Goal: Find contact information: Find contact information

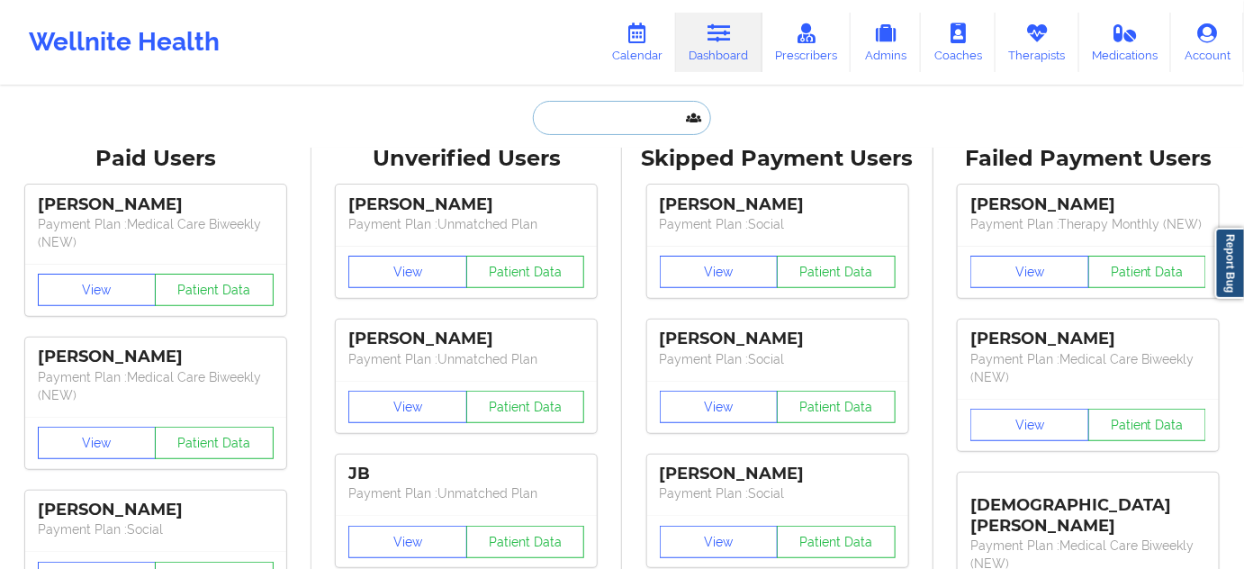
click at [643, 104] on input "text" at bounding box center [622, 118] width 178 height 34
paste input "[PERSON_NAME]"
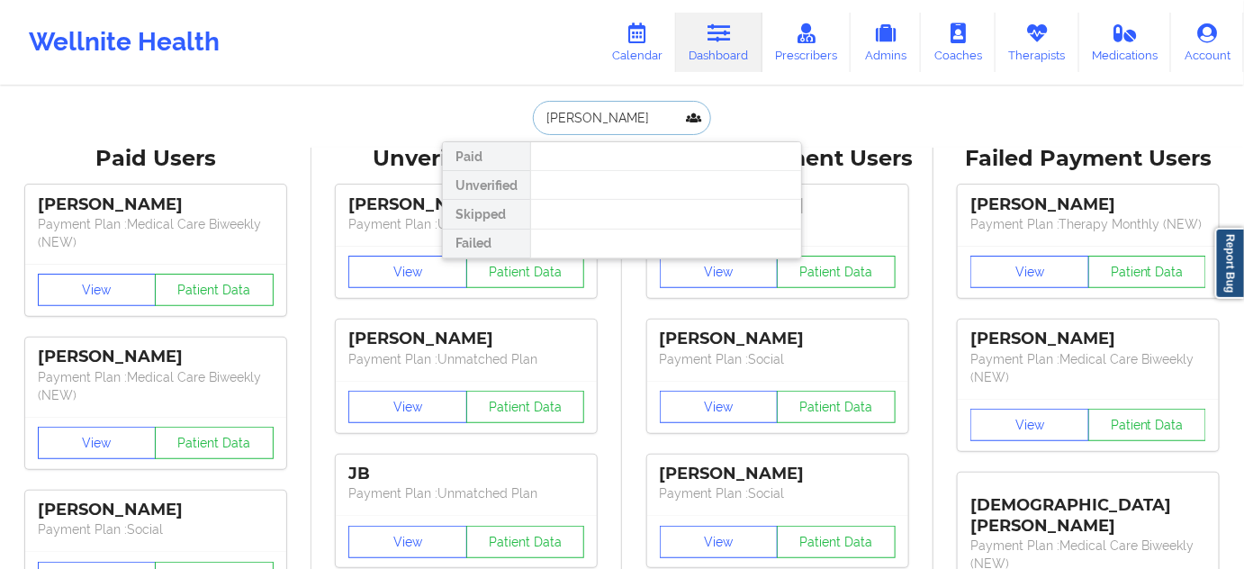
click at [578, 122] on input "[PERSON_NAME]" at bounding box center [622, 118] width 178 height 34
click at [536, 114] on input "[PERSON_NAME]" at bounding box center [622, 118] width 178 height 34
click at [582, 122] on input "[PERSON_NAME]" at bounding box center [622, 118] width 178 height 34
click at [631, 122] on input "[PERSON_NAME]" at bounding box center [622, 118] width 178 height 34
drag, startPoint x: 581, startPoint y: 115, endPoint x: 532, endPoint y: 117, distance: 48.6
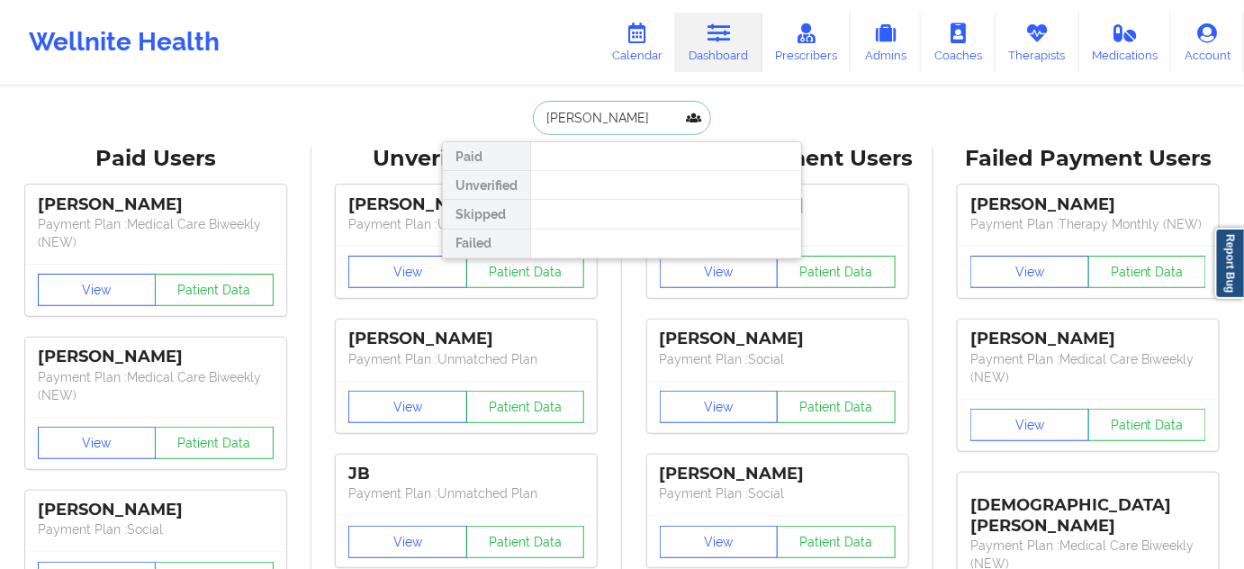
click at [533, 117] on input "[PERSON_NAME]" at bounding box center [622, 118] width 178 height 34
click at [612, 113] on input "[PERSON_NAME]" at bounding box center [622, 118] width 178 height 34
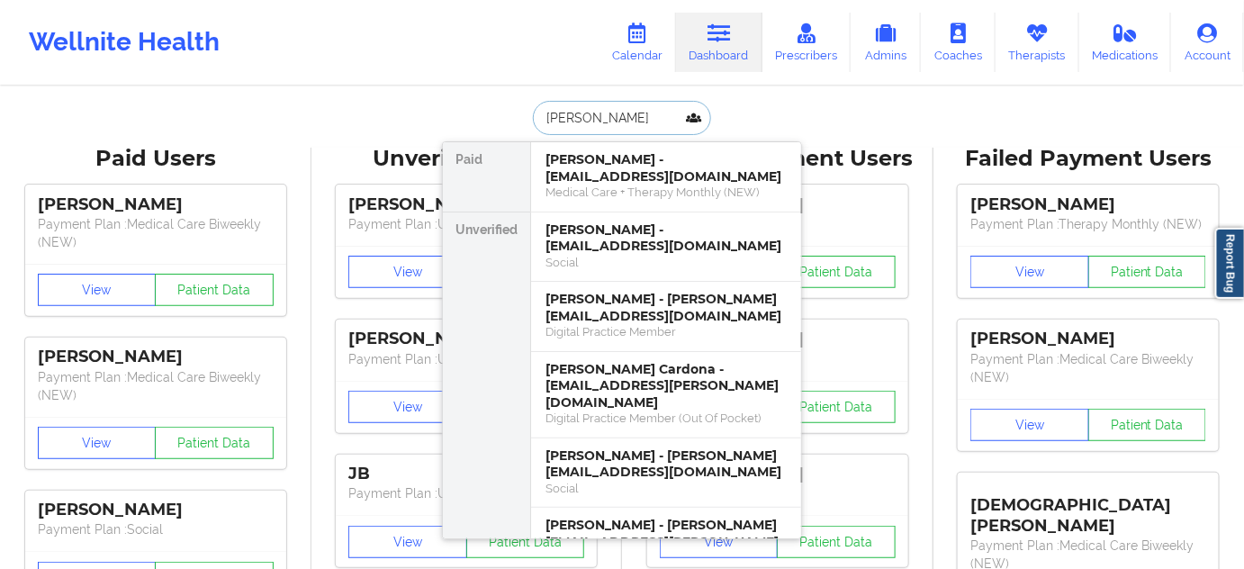
paste input "[PERSON_NAME]"
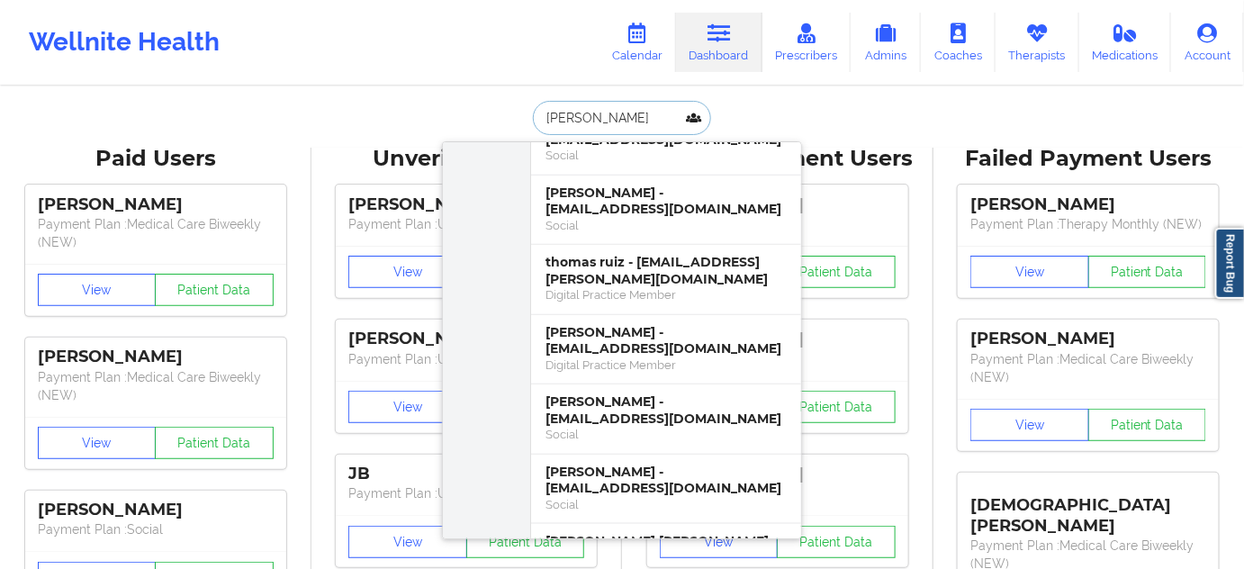
scroll to position [491, 0]
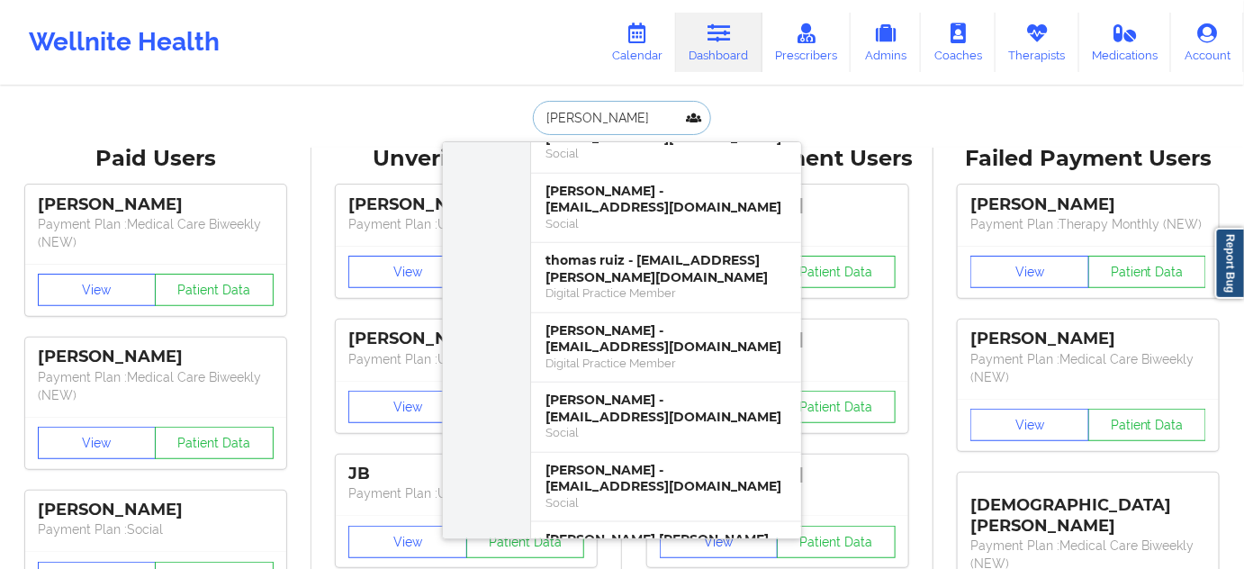
paste input "[PERSON_NAME]"
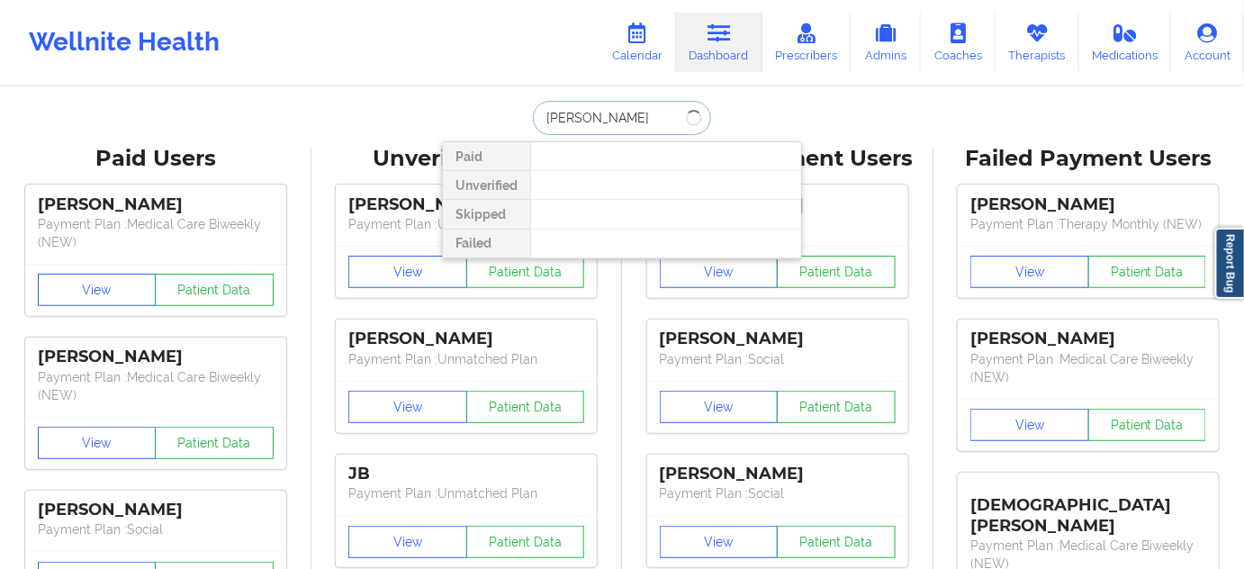
type input "[PERSON_NAME]"
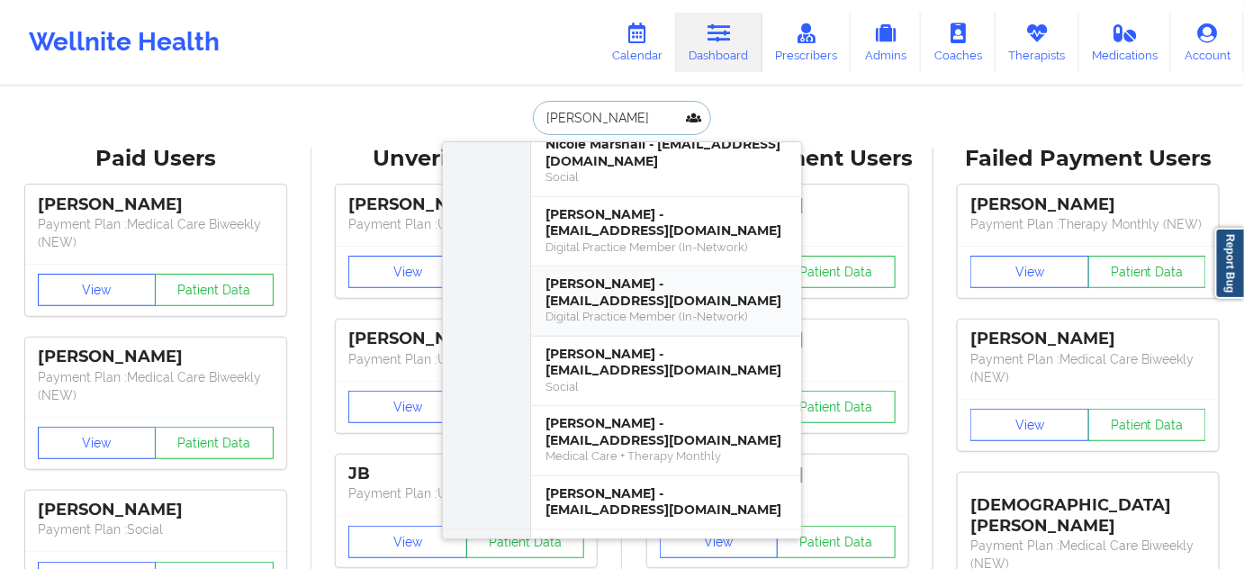
scroll to position [437, 0]
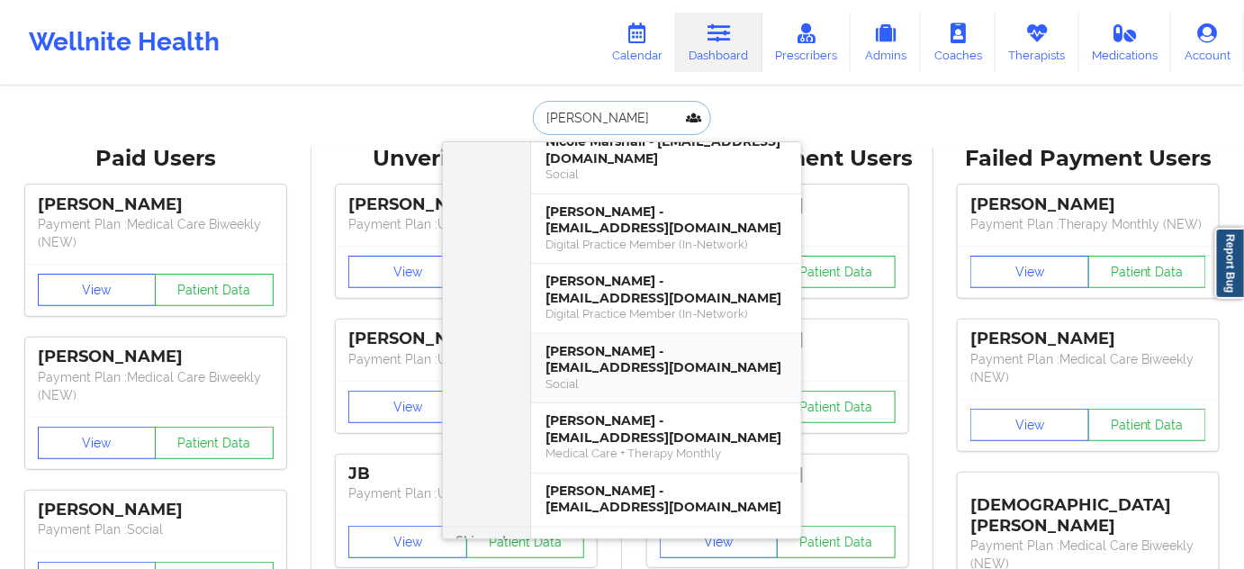
click at [649, 350] on div "[PERSON_NAME] - [EMAIL_ADDRESS][DOMAIN_NAME]" at bounding box center [666, 359] width 241 height 33
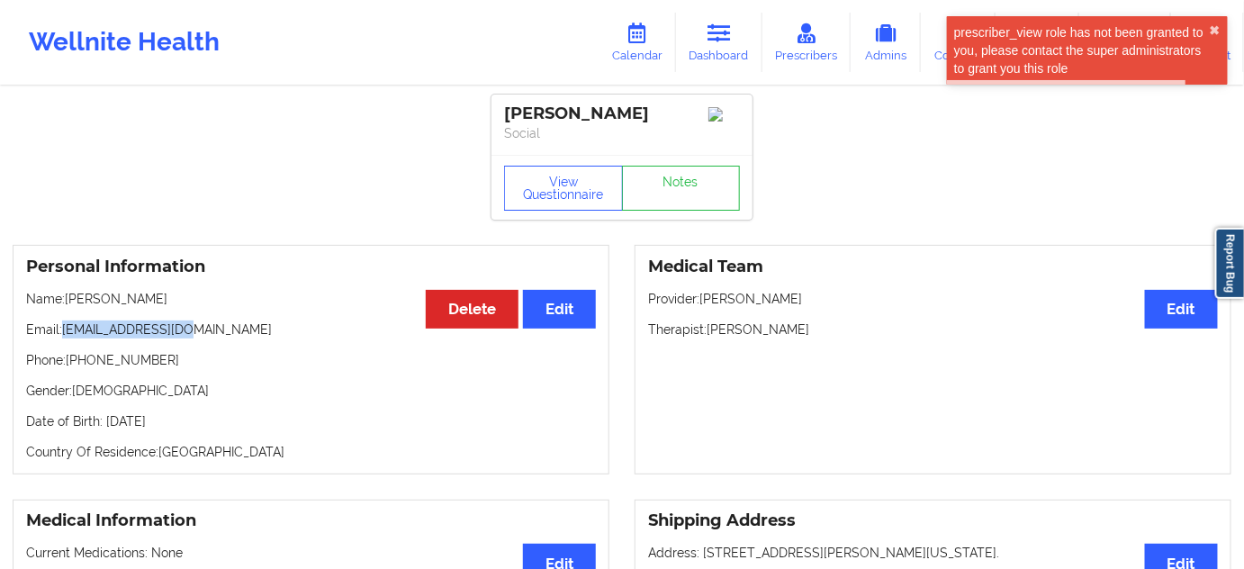
drag, startPoint x: 62, startPoint y: 330, endPoint x: 254, endPoint y: 321, distance: 192.0
click at [216, 326] on p "Email: [EMAIL_ADDRESS][DOMAIN_NAME]" at bounding box center [311, 329] width 570 height 18
copy p "[EMAIL_ADDRESS][DOMAIN_NAME]"
